Goal: Information Seeking & Learning: Understand process/instructions

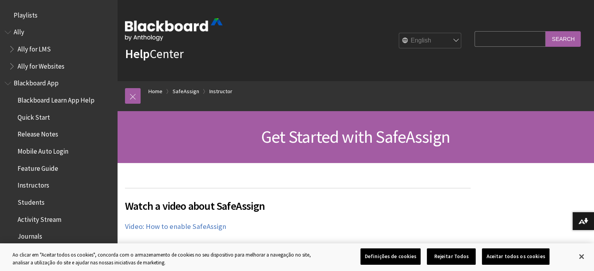
scroll to position [951, 0]
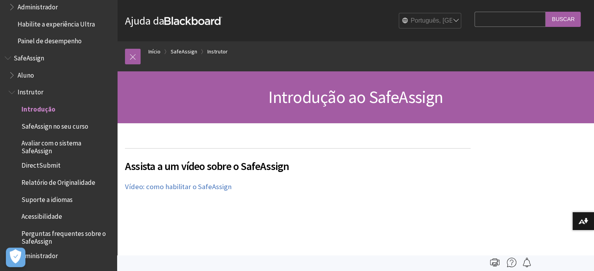
click at [23, 75] on span "Aluno" at bounding box center [26, 74] width 16 height 11
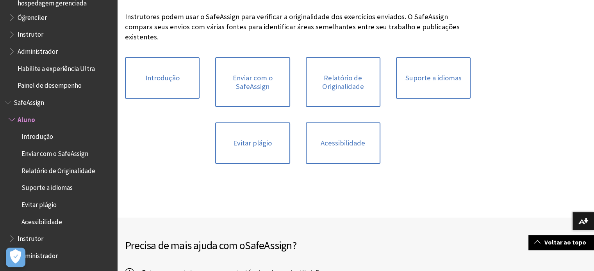
scroll to position [98, 0]
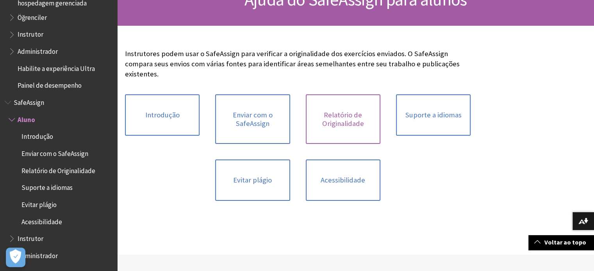
click at [331, 115] on link "Relatório de Originalidade" at bounding box center [343, 120] width 75 height 50
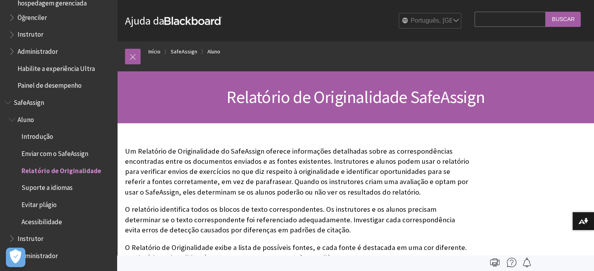
click at [43, 206] on span "Evitar plágio" at bounding box center [38, 203] width 35 height 11
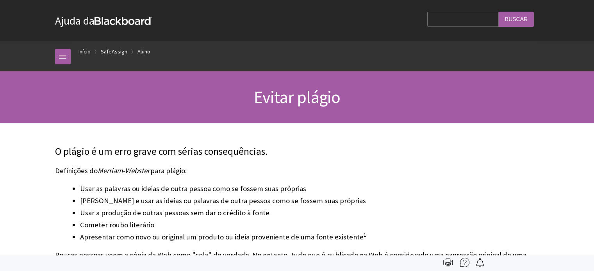
scroll to position [689, 0]
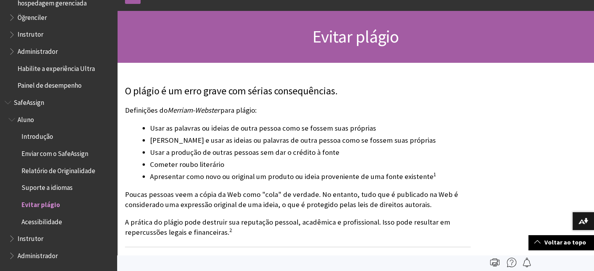
scroll to position [0, 0]
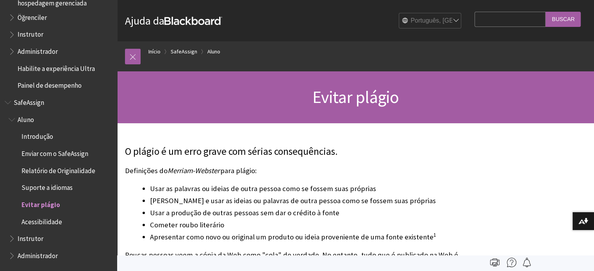
click at [67, 156] on span "Enviar com o SafeAssign" at bounding box center [54, 152] width 67 height 11
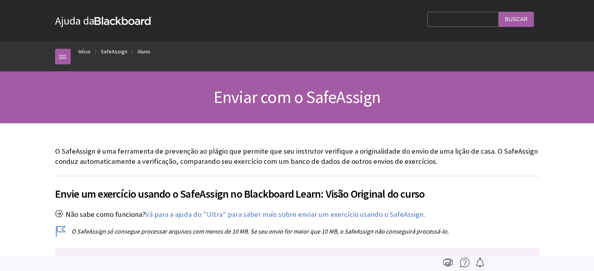
scroll to position [689, 0]
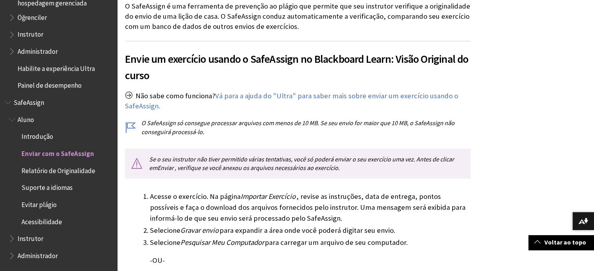
scroll to position [162, 0]
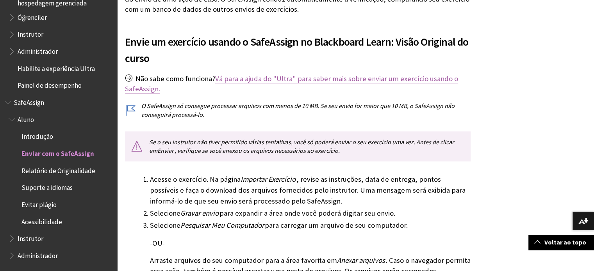
click at [427, 80] on link "Vá para a ajuda do "Ultra" para saber mais sobre enviar um exercício usando o S…" at bounding box center [291, 84] width 333 height 20
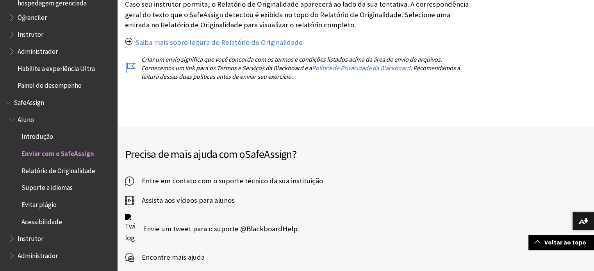
scroll to position [1573, 0]
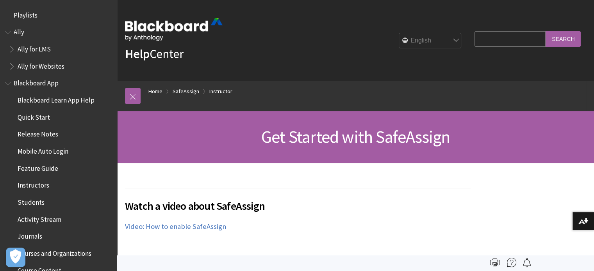
scroll to position [951, 0]
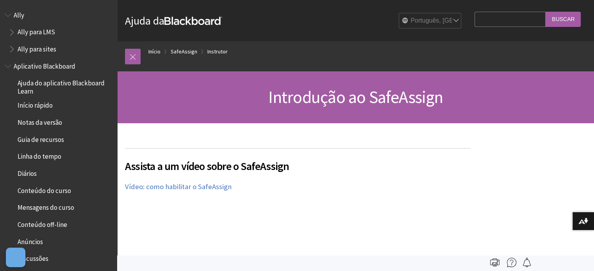
scroll to position [734, 0]
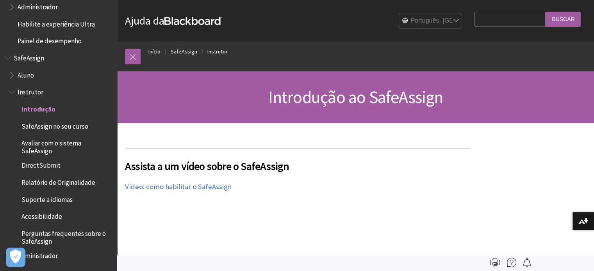
click at [30, 76] on span "Aluno" at bounding box center [26, 74] width 16 height 11
click at [30, 76] on span "Aluno" at bounding box center [27, 74] width 18 height 11
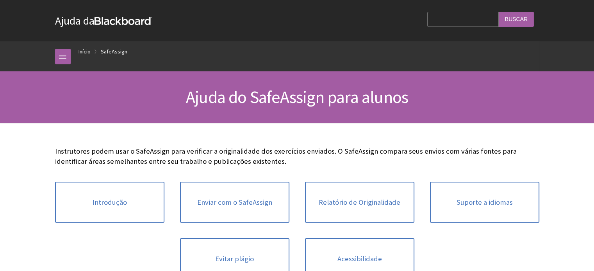
scroll to position [689, 0]
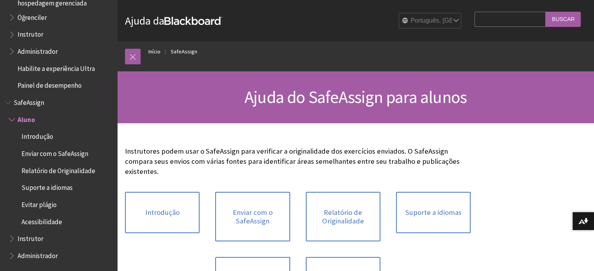
click at [496, 18] on input "Search Query" at bounding box center [510, 19] width 71 height 15
click at [552, 21] on input "Buscar" at bounding box center [563, 19] width 35 height 15
